Goal: Task Accomplishment & Management: Manage account settings

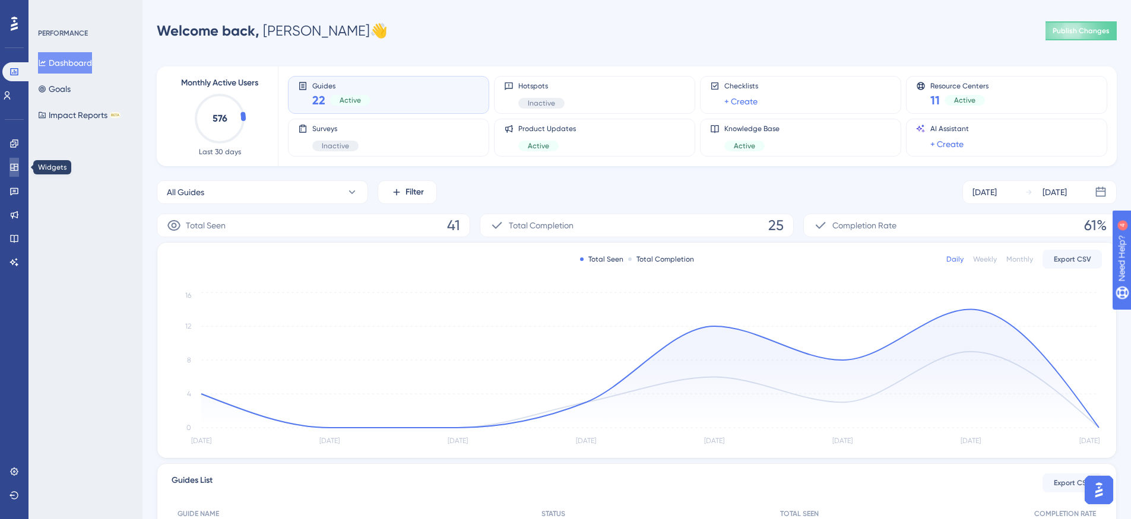
click at [9, 172] on icon at bounding box center [13, 167] width 9 height 9
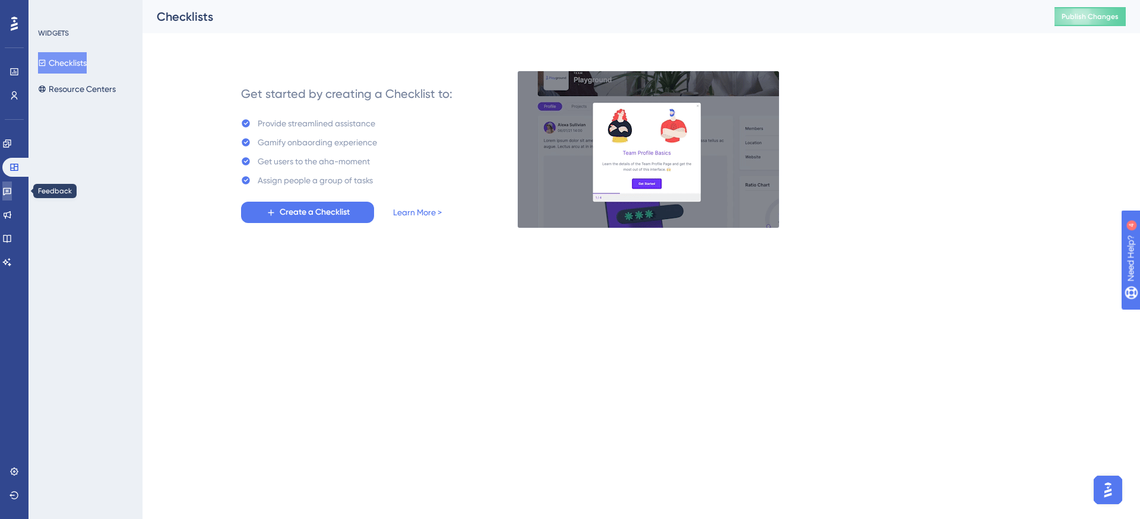
click at [11, 193] on icon at bounding box center [6, 190] width 9 height 9
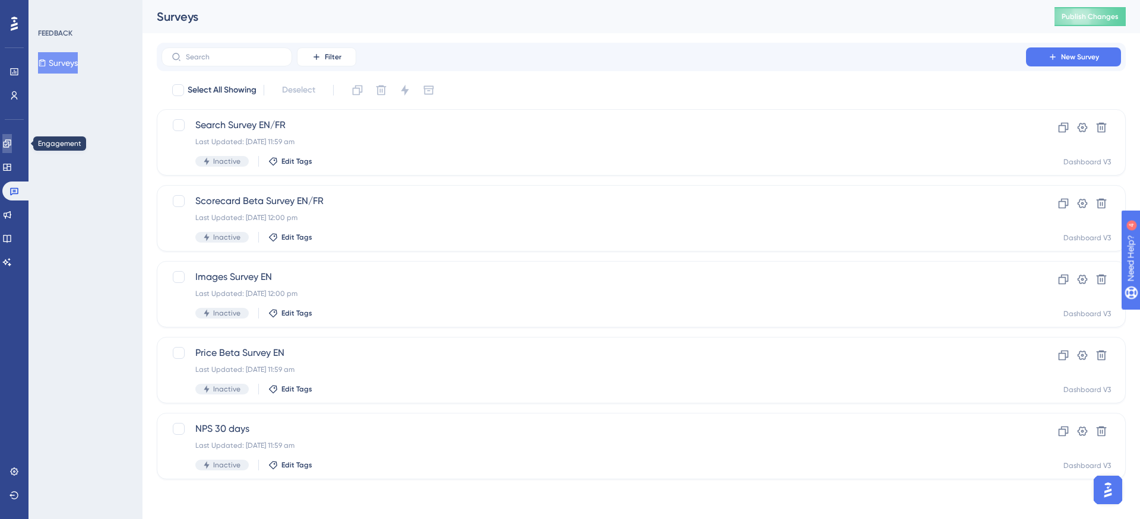
click at [12, 145] on icon at bounding box center [6, 143] width 9 height 9
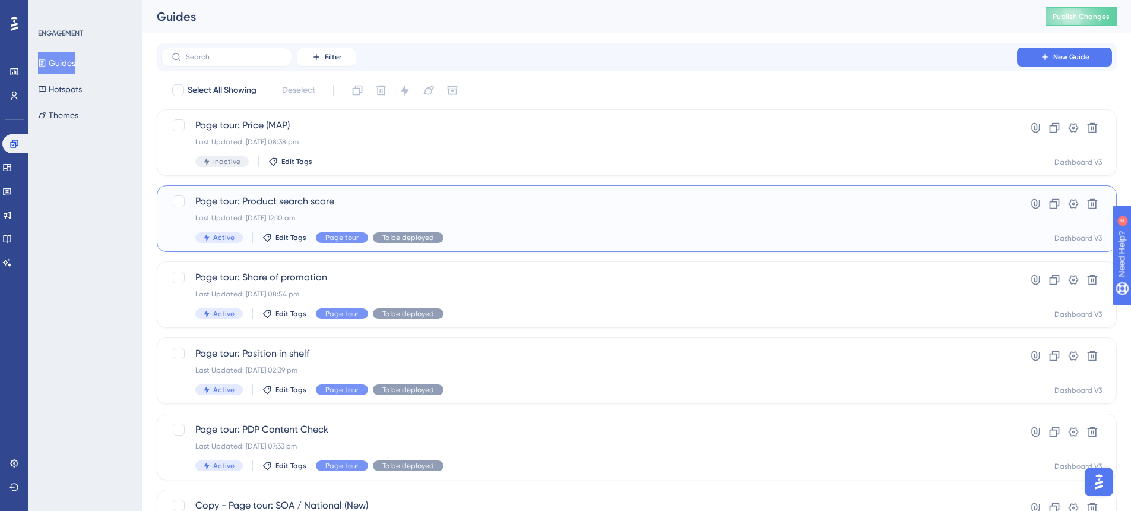
click at [357, 197] on span "Page tour: Product search score" at bounding box center [589, 201] width 788 height 14
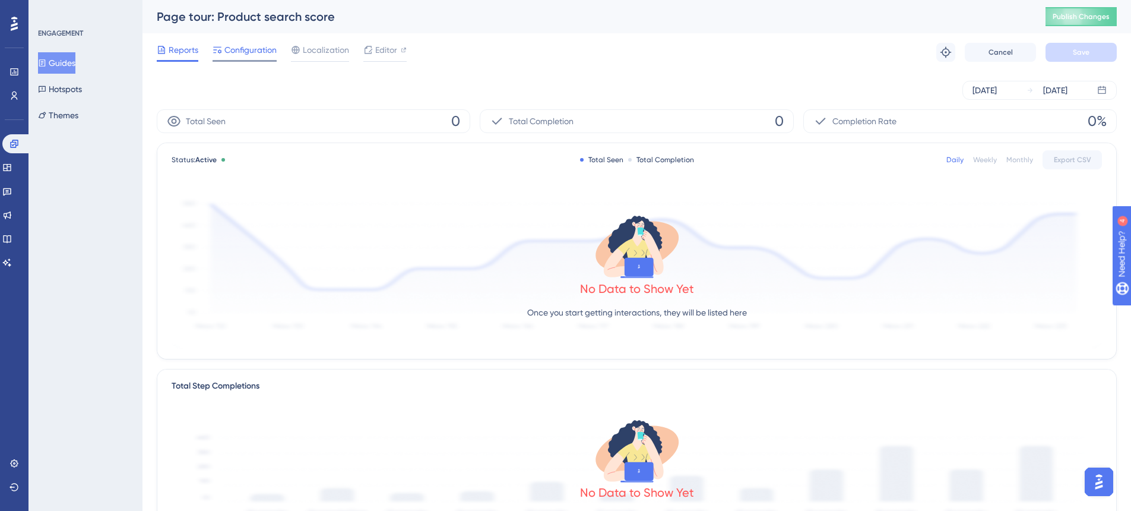
click at [264, 55] on span "Configuration" at bounding box center [250, 50] width 52 height 14
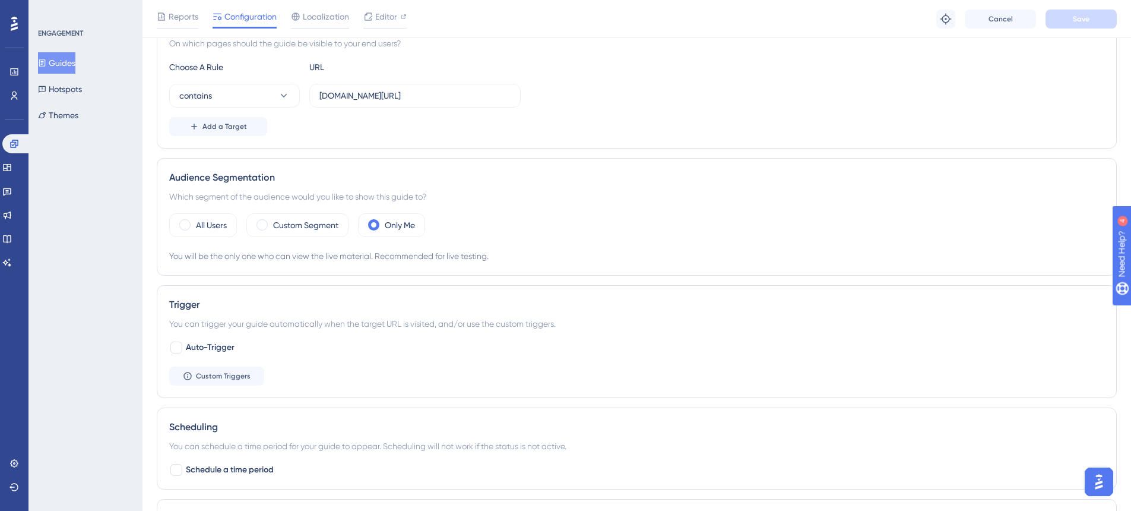
scroll to position [310, 0]
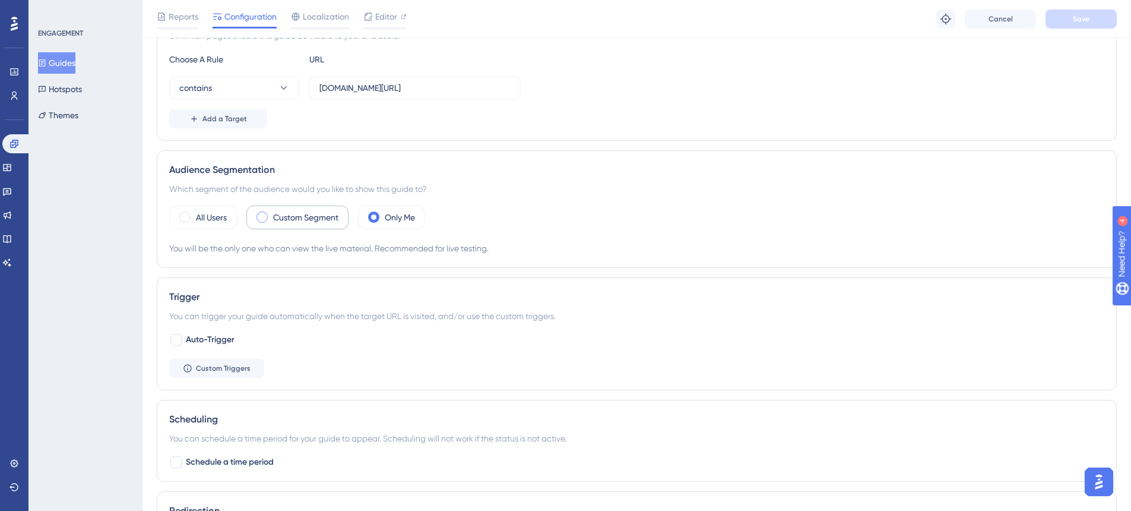
click at [329, 207] on div "Custom Segment" at bounding box center [297, 217] width 102 height 24
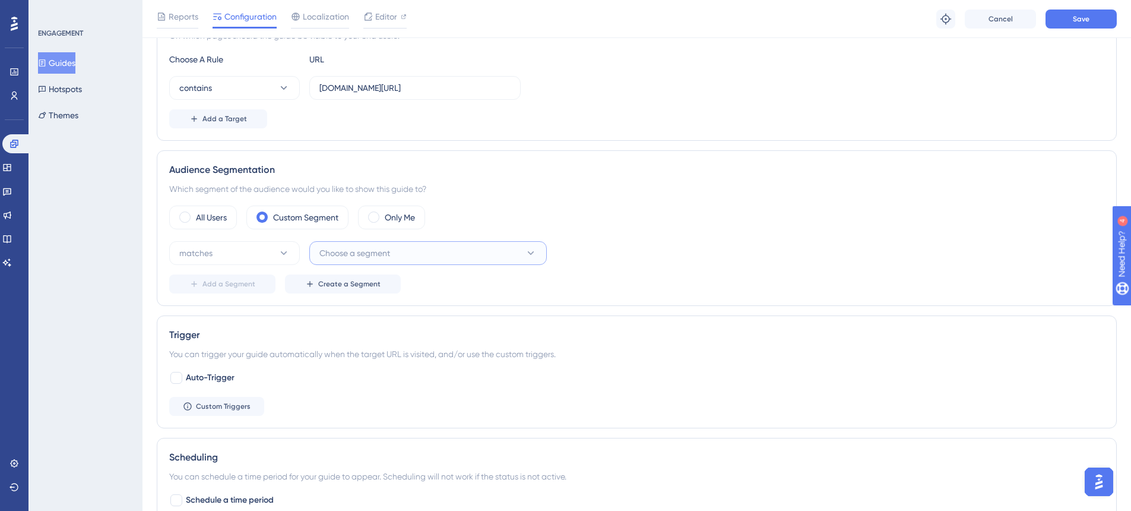
click at [310, 254] on button "Choose a segment" at bounding box center [427, 253] width 237 height 24
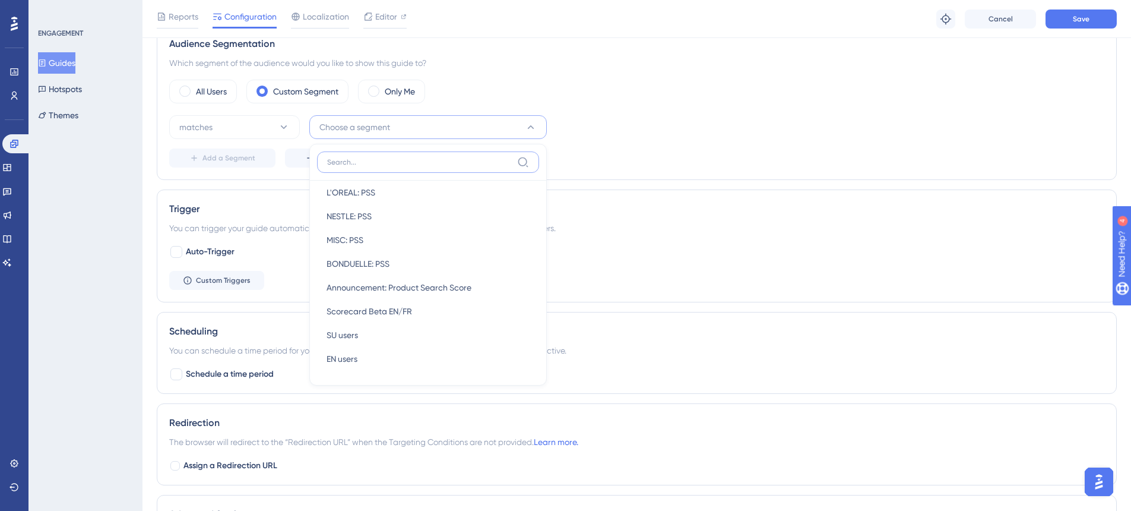
scroll to position [466, 0]
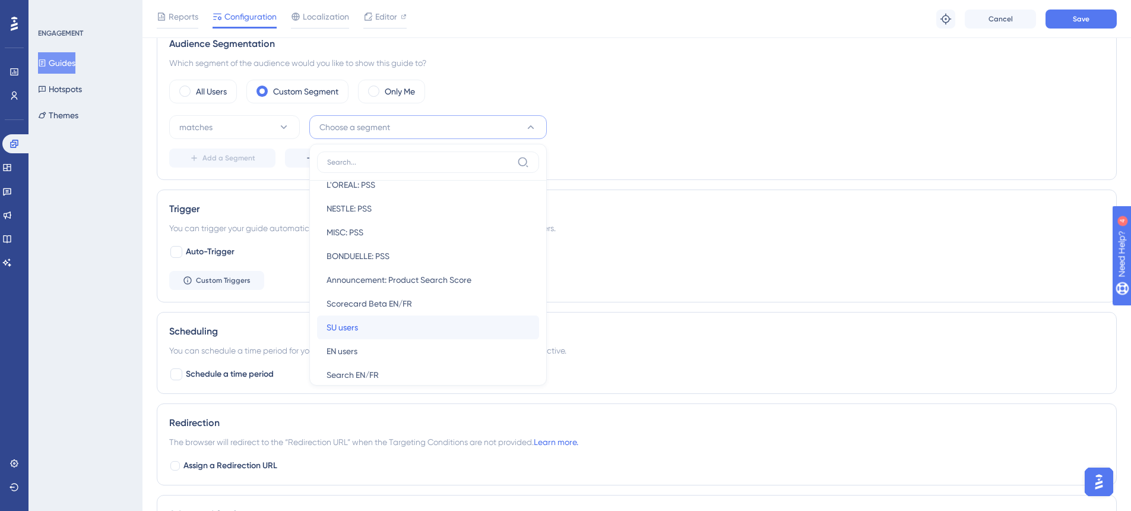
click at [368, 326] on div "SU users SU users" at bounding box center [428, 327] width 203 height 24
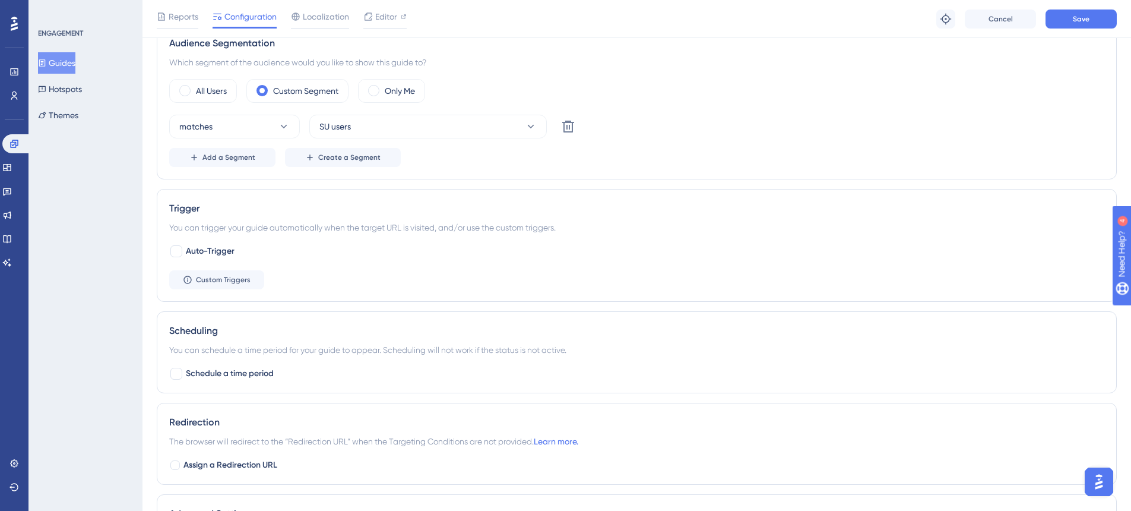
scroll to position [422, 0]
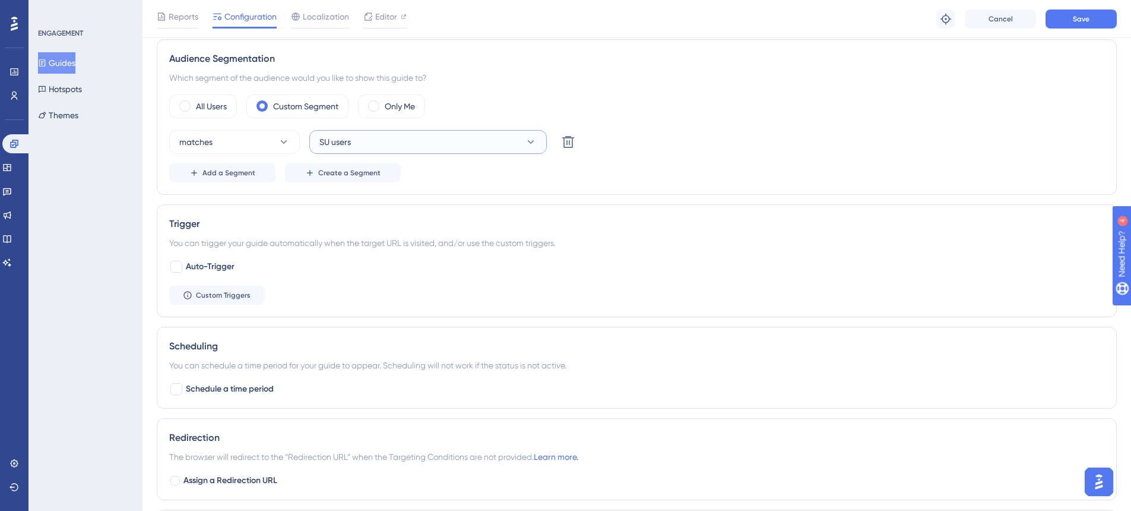
click at [492, 135] on button "SU users" at bounding box center [427, 142] width 237 height 24
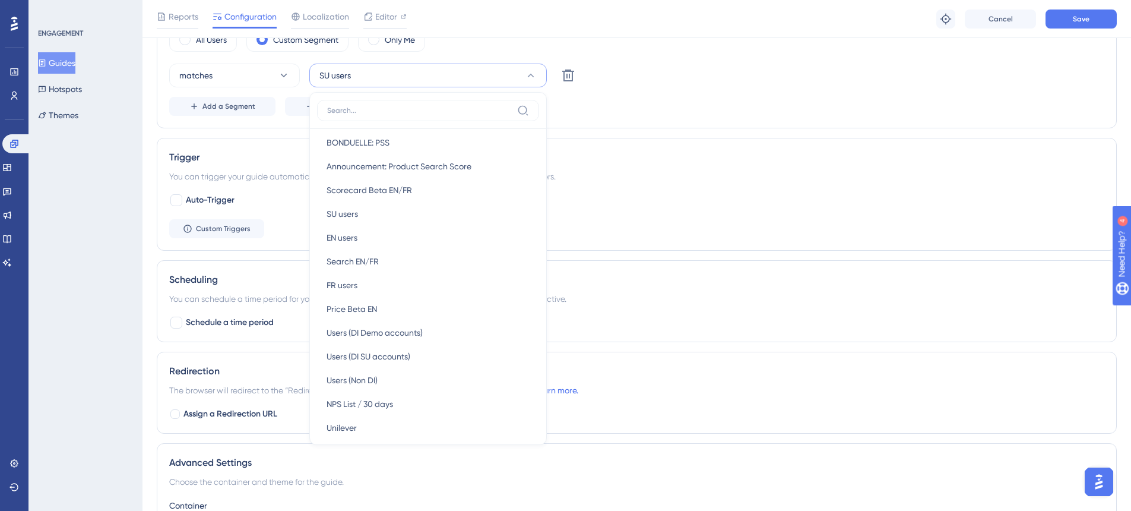
scroll to position [535, 0]
click at [424, 351] on div "Users (DI SU accounts) Users (DI SU accounts)" at bounding box center [428, 349] width 203 height 24
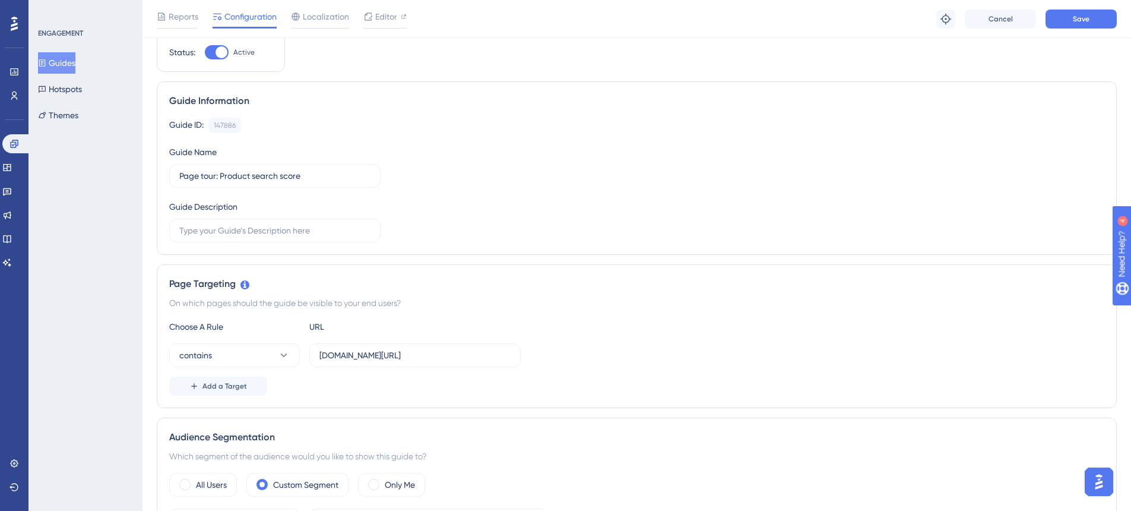
scroll to position [0, 0]
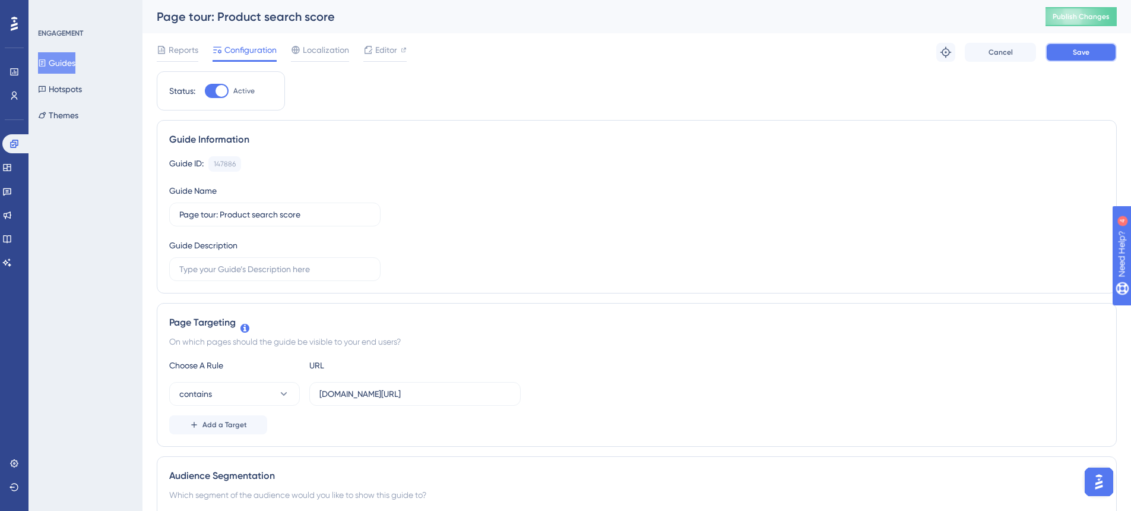
click at [1079, 53] on span "Save" at bounding box center [1081, 51] width 17 height 9
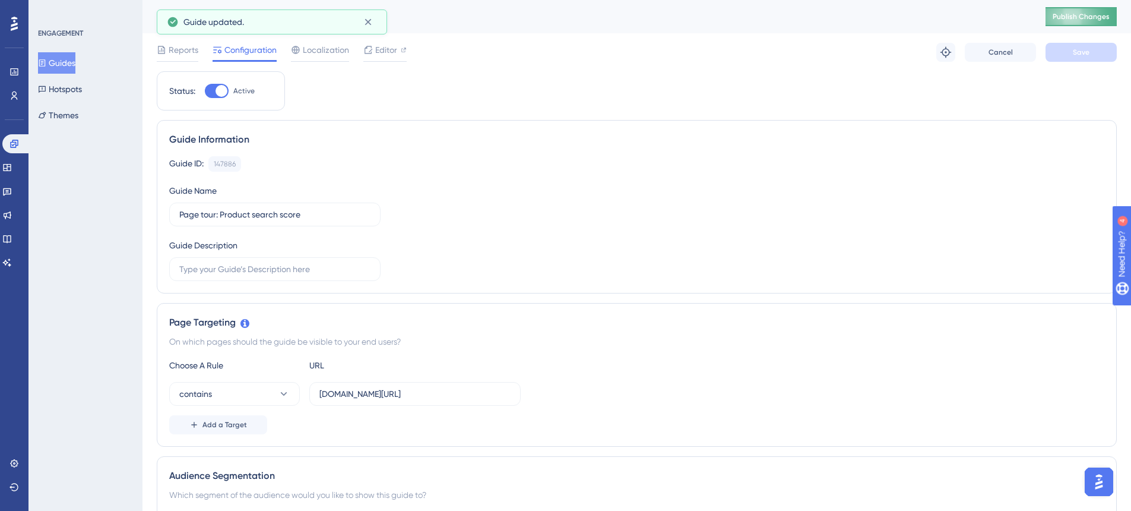
click at [1091, 16] on span "Publish Changes" at bounding box center [1081, 16] width 57 height 9
